Goal: Task Accomplishment & Management: Manage account settings

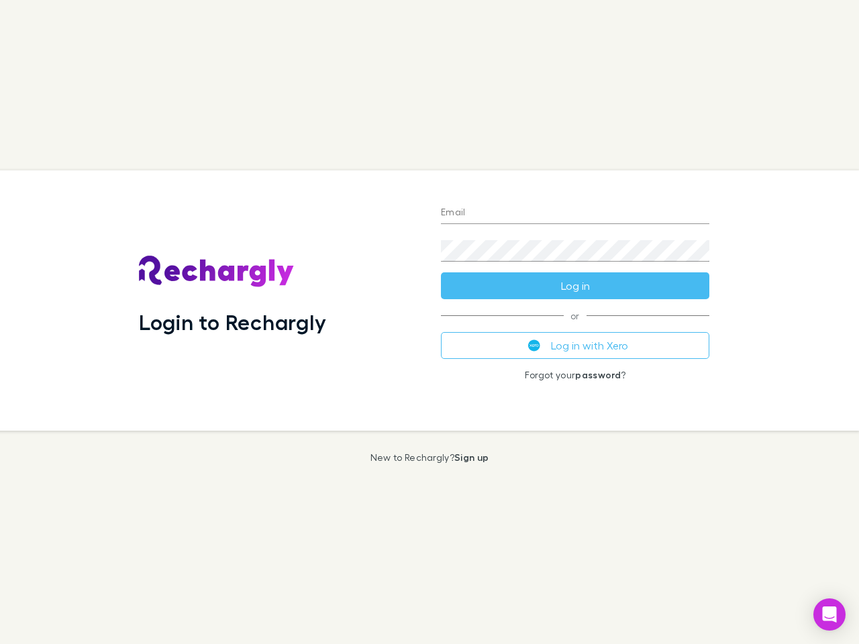
click at [430, 322] on div "Login to Rechargly" at bounding box center [279, 301] width 302 height 260
click at [575, 213] on input "Email" at bounding box center [575, 213] width 269 height 21
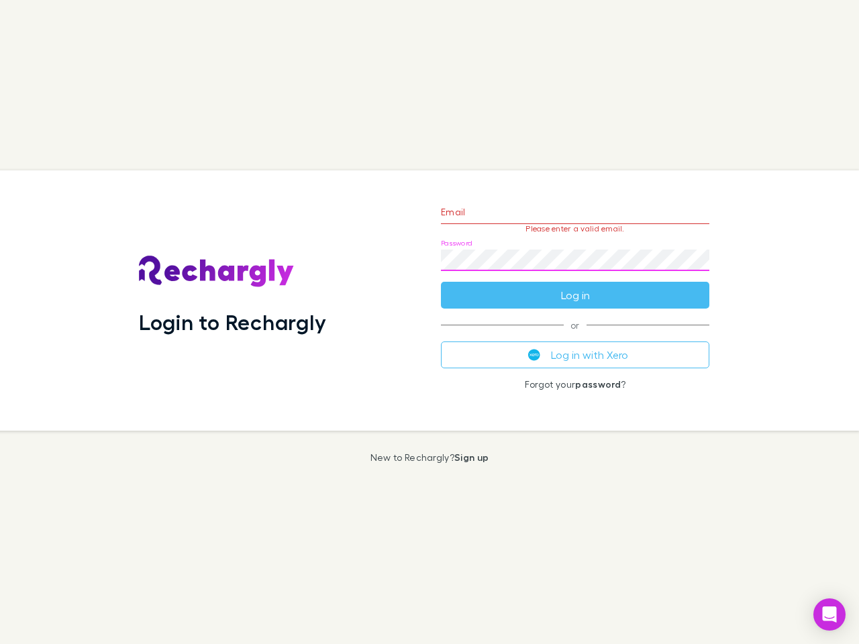
click at [575, 286] on form "Email Please enter a valid email. Password Log in" at bounding box center [575, 250] width 269 height 117
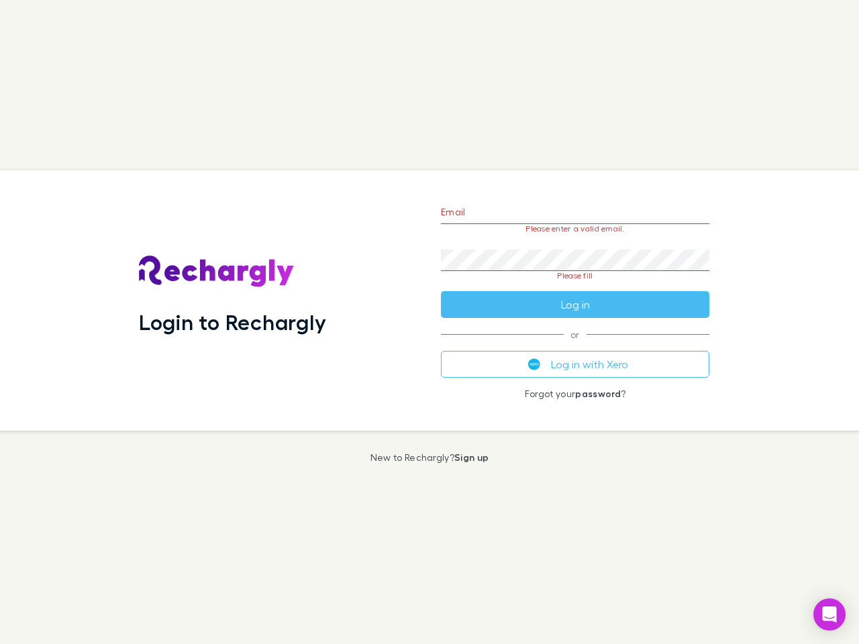
click at [575, 346] on div "Email Please enter a valid email. Password Please fill Log in or Log in with Xe…" at bounding box center [575, 301] width 290 height 260
click at [830, 615] on icon "Open Intercom Messenger" at bounding box center [830, 615] width 14 height 16
